Goal: Transaction & Acquisition: Purchase product/service

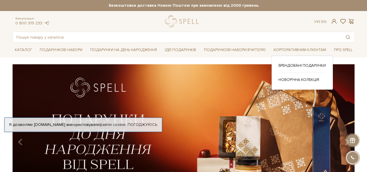
click at [315, 62] on div "Брендовані подарунки Новорічна колекція" at bounding box center [303, 73] width 62 height 34
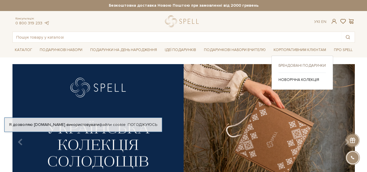
click at [315, 63] on link "Брендовані подарунки" at bounding box center [302, 65] width 47 height 5
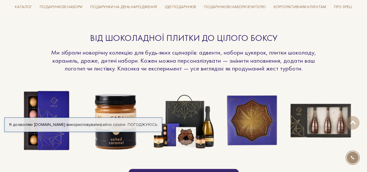
scroll to position [413, 0]
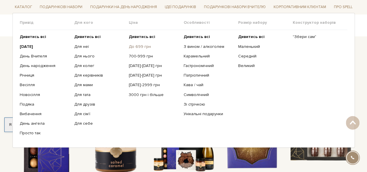
click at [136, 48] on link "До 699 грн" at bounding box center [154, 46] width 50 height 5
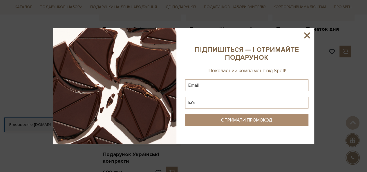
scroll to position [542, 0]
click at [326, 57] on div at bounding box center [183, 86] width 367 height 172
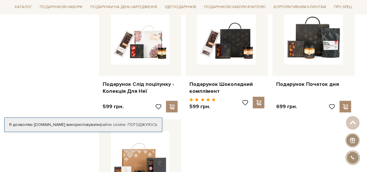
scroll to position [479, 0]
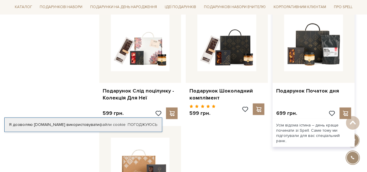
click at [301, 95] on div "Подарунок Початок дня 699 грн." at bounding box center [314, 61] width 82 height 121
